Goal: Information Seeking & Learning: Learn about a topic

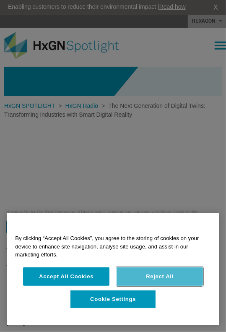
click at [151, 280] on button "Reject All" at bounding box center [160, 276] width 86 height 18
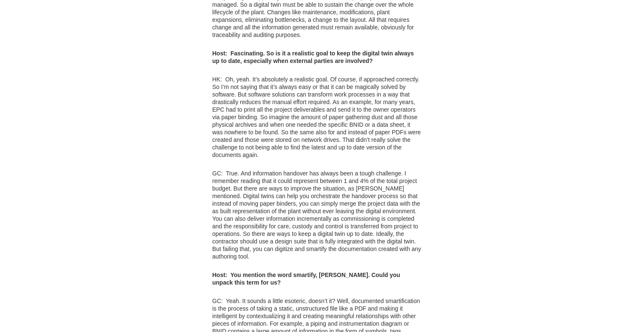
scroll to position [1906, 0]
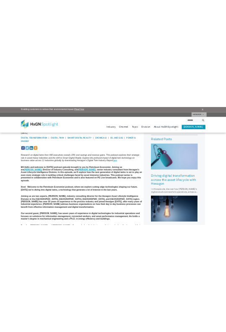
scroll to position [210, 0]
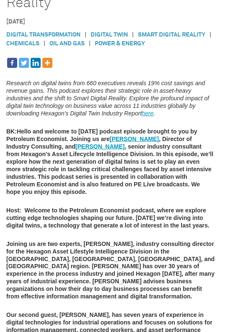
scroll to position [168, 0]
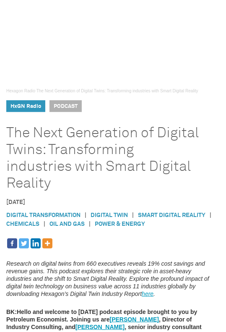
scroll to position [126, 0]
